Goal: Information Seeking & Learning: Find specific fact

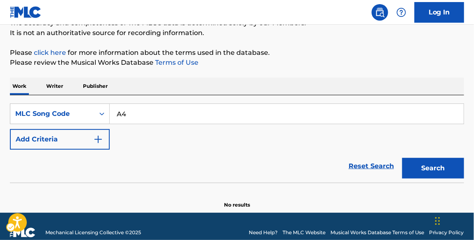
type input "A"
type input "A4844Z"
click at [403, 158] on button "Search" at bounding box center [434, 168] width 62 height 21
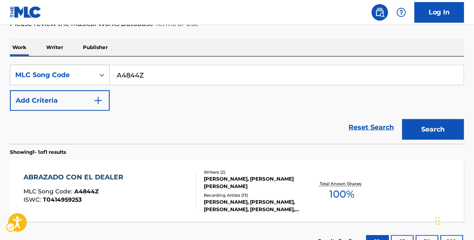
scroll to position [120, 0]
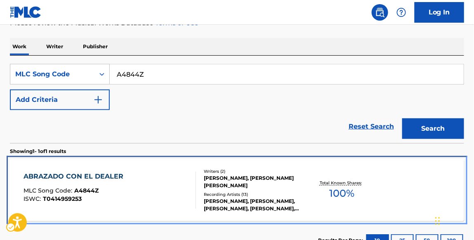
click at [108, 173] on div "ABRAZADO CON EL DEALER" at bounding box center [76, 177] width 104 height 10
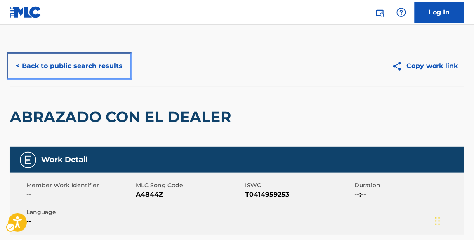
click at [118, 70] on button "< Back to public search results" at bounding box center [69, 66] width 119 height 21
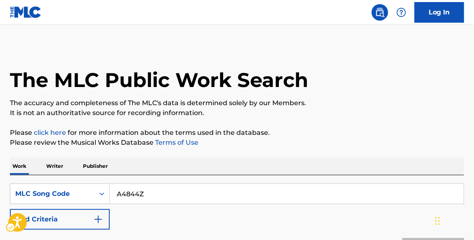
scroll to position [120, 0]
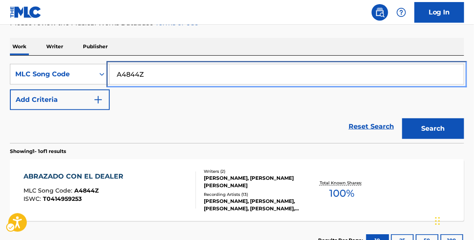
click at [151, 73] on input "A4844Z" at bounding box center [287, 74] width 354 height 20
type input "A"
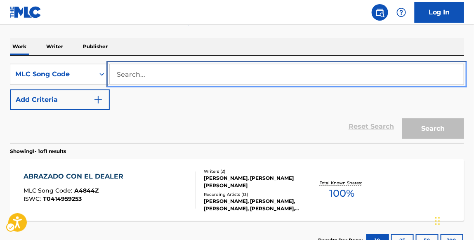
paste input "TD9USZ"
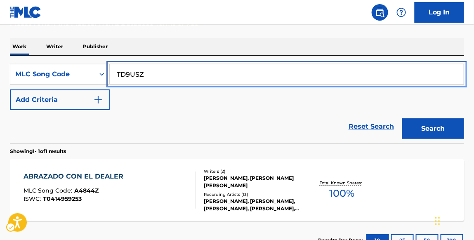
type input "TD9USZ"
click at [403, 119] on button "Search" at bounding box center [434, 129] width 62 height 21
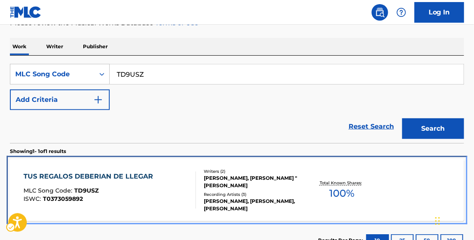
click at [115, 175] on div "TUS REGALOS DEBERIAN DE LLEGAR" at bounding box center [91, 177] width 134 height 10
